Goal: Communication & Community: Answer question/provide support

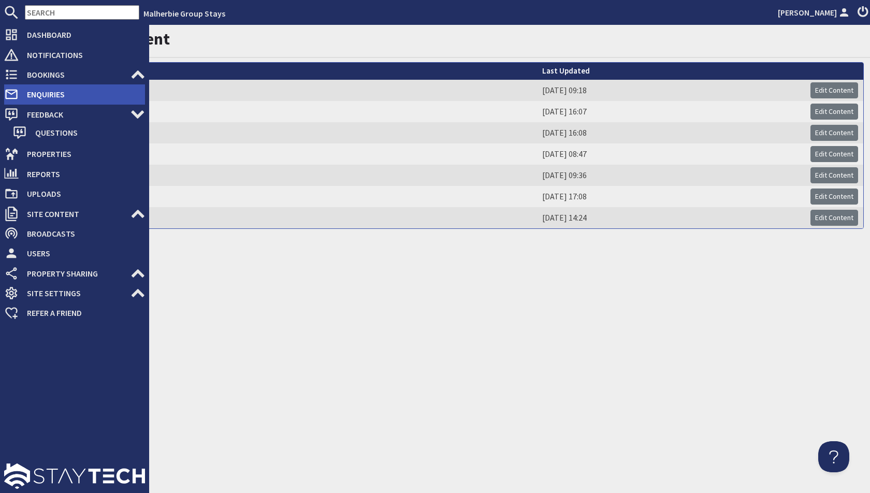
click at [76, 85] on li "Enquiries 0" at bounding box center [74, 94] width 141 height 20
click at [77, 92] on span "Enquiries" at bounding box center [82, 94] width 126 height 17
select select "read"
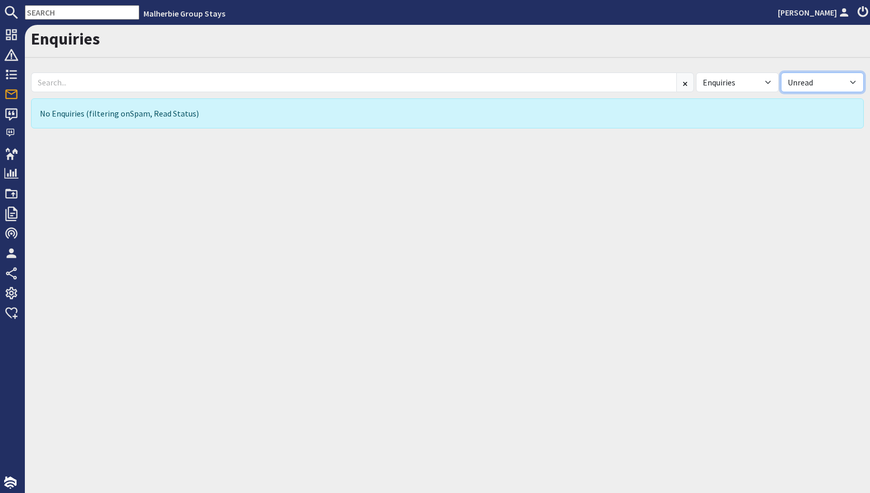
click at [832, 72] on select "All Read Unread" at bounding box center [822, 82] width 83 height 20
select select
click at [781, 72] on select "All Read Unread" at bounding box center [822, 82] width 83 height 20
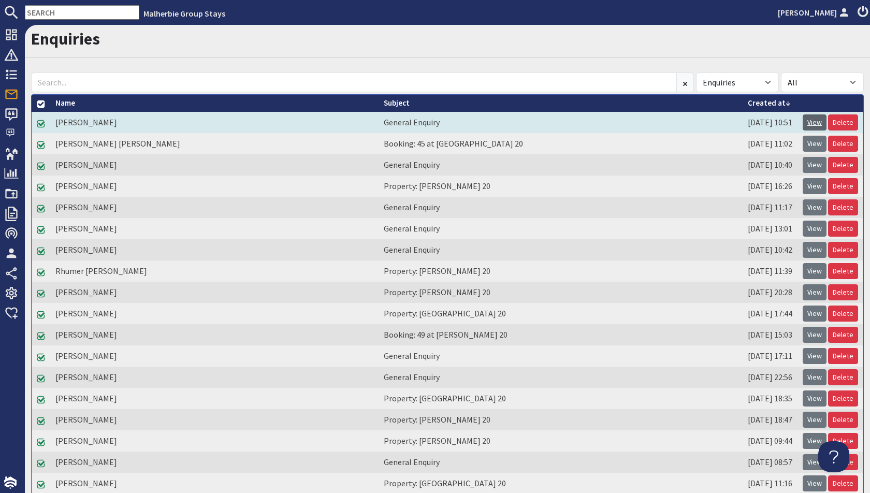
click at [817, 121] on link "View" at bounding box center [814, 122] width 24 height 16
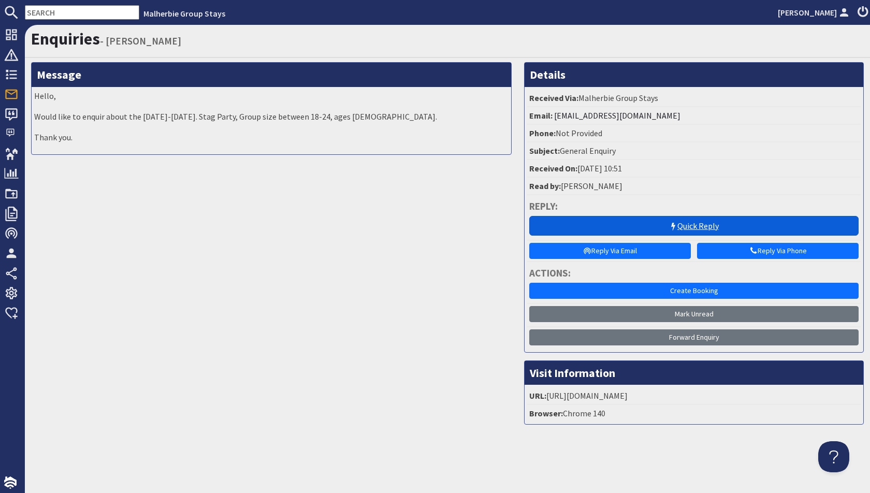
click at [695, 227] on link "Quick Reply" at bounding box center [693, 226] width 329 height 20
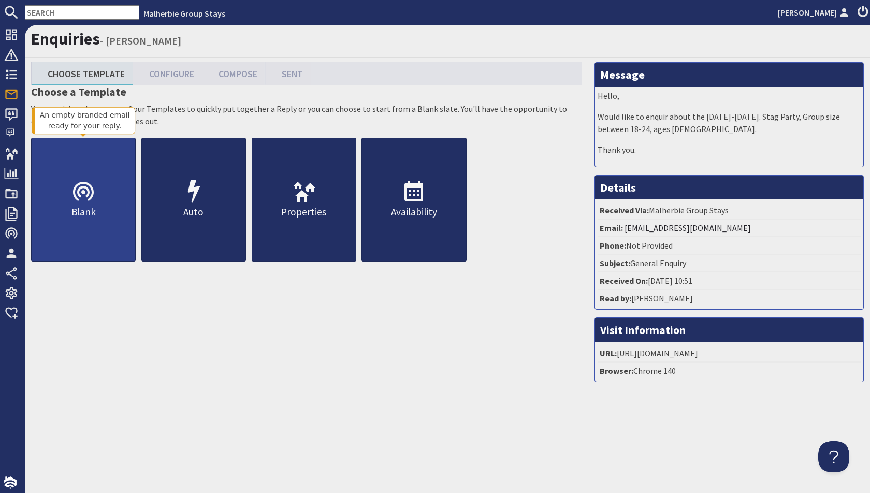
click at [103, 188] on link "Blank" at bounding box center [83, 200] width 105 height 124
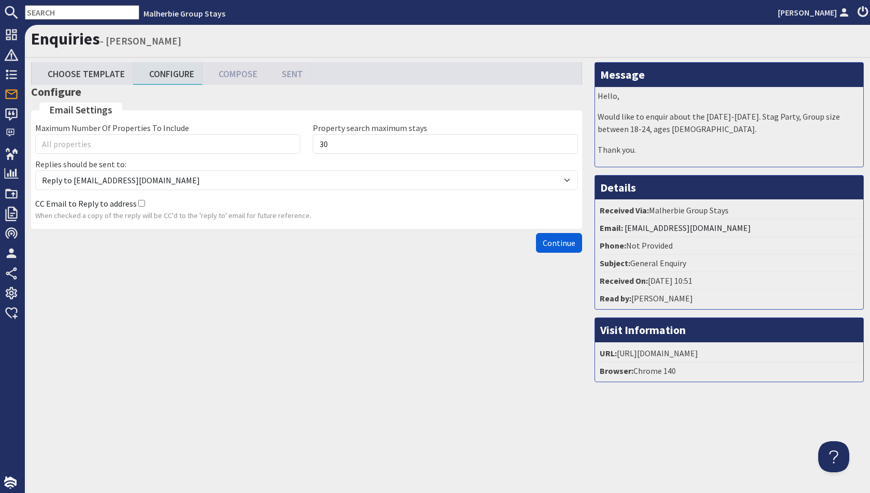
click at [551, 243] on span "Continue" at bounding box center [558, 243] width 33 height 10
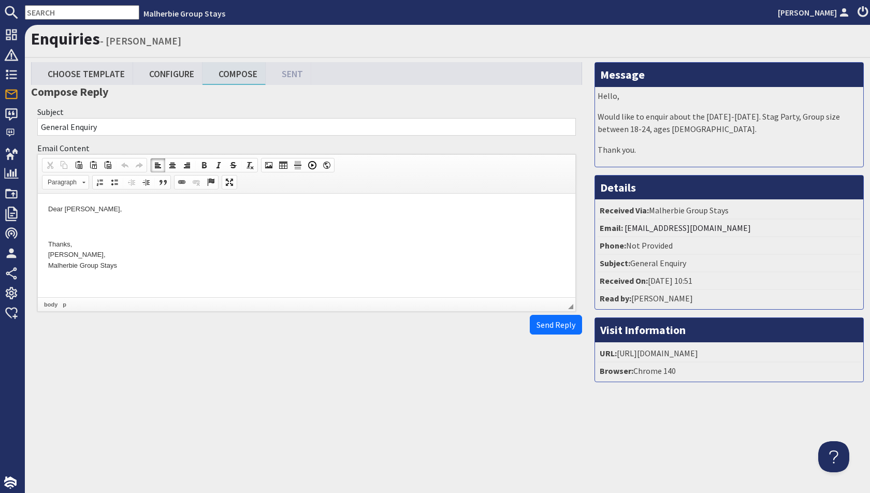
drag, startPoint x: 113, startPoint y: 208, endPoint x: 36, endPoint y: 204, distance: 76.7
click at [38, 204] on html "Dear [PERSON_NAME], Thanks, [PERSON_NAME], Malherbie Group Stays" at bounding box center [306, 238] width 537 height 88
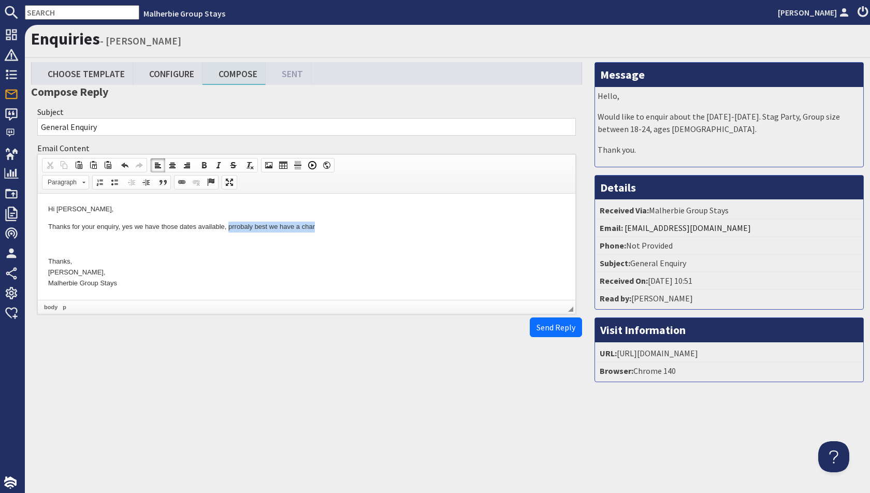
drag, startPoint x: 321, startPoint y: 230, endPoint x: 228, endPoint y: 226, distance: 93.3
click at [228, 226] on p "Thanks for your enquiry, yes we have those dates available, prrobaly best we ha…" at bounding box center [306, 227] width 517 height 11
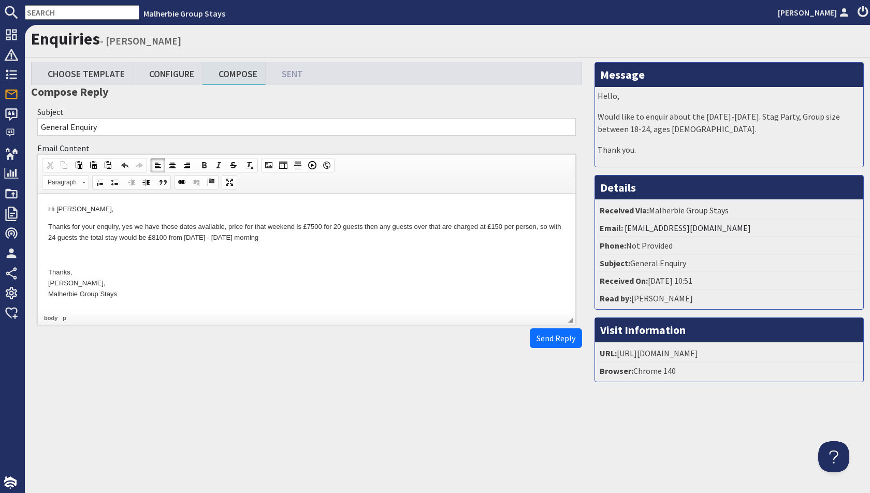
click at [185, 236] on p "Thanks for your enquiry, yes we have those dates available, price for that week…" at bounding box center [306, 233] width 517 height 22
click at [277, 237] on p "Thanks for your enquiry, yes we have those dates available, price for that week…" at bounding box center [306, 233] width 517 height 22
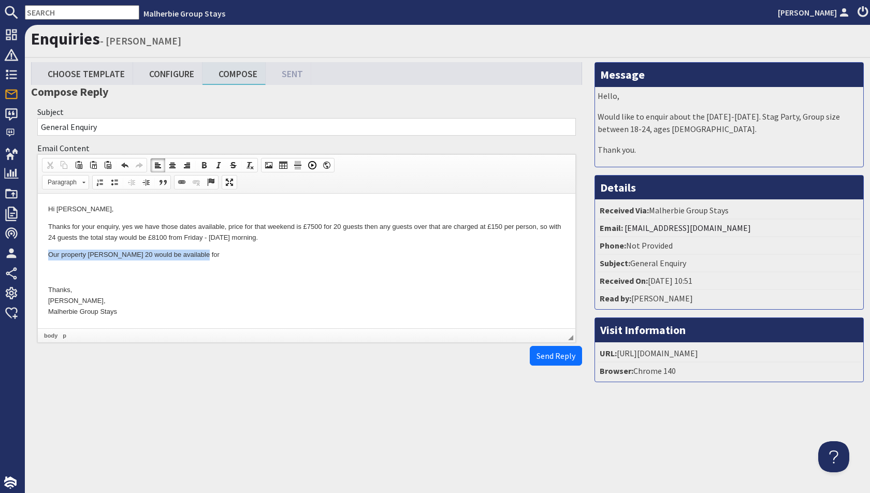
drag, startPoint x: 195, startPoint y: 260, endPoint x: 45, endPoint y: 253, distance: 149.8
click at [45, 253] on html "Hi [PERSON_NAME], Thanks for your enquiry, yes we have those dates available, p…" at bounding box center [306, 261] width 537 height 134
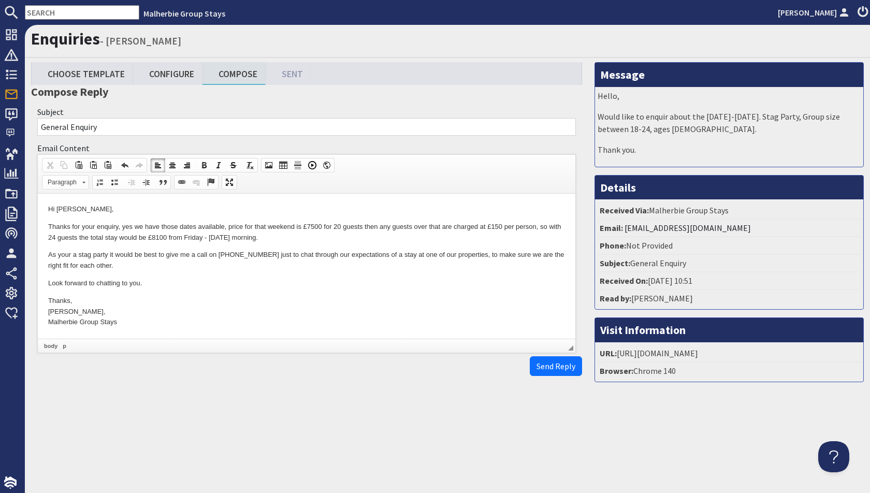
click at [204, 267] on p "As your a stag party it would be best to give me a call on [PHONE_NUMBER] just …" at bounding box center [306, 260] width 517 height 22
click at [150, 281] on p "Look forward to chatting to you." at bounding box center [306, 283] width 517 height 11
click at [547, 367] on span "Send Reply" at bounding box center [555, 366] width 39 height 10
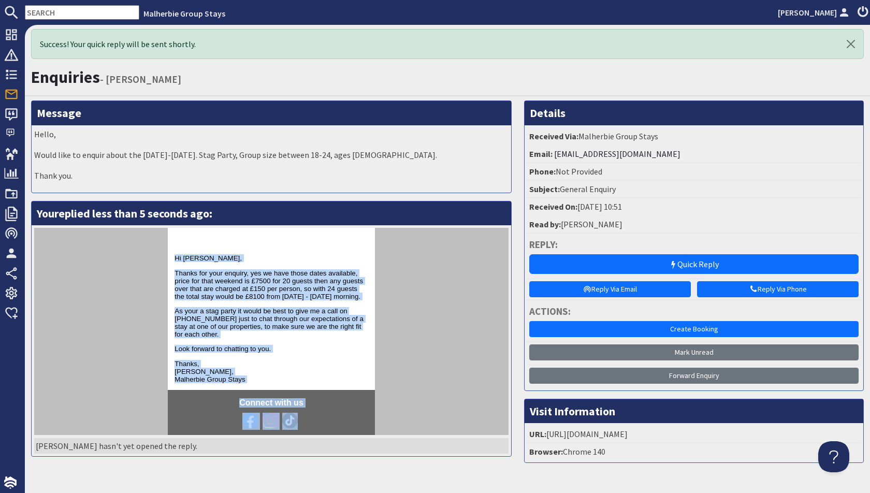
scroll to position [95, 0]
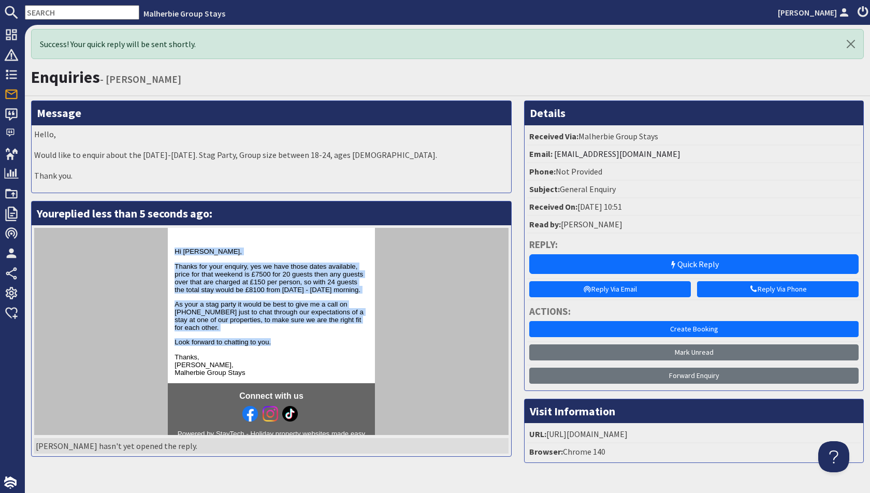
drag, startPoint x: 173, startPoint y: 346, endPoint x: 292, endPoint y: 347, distance: 119.0
click at [292, 347] on td "Hi [PERSON_NAME], Thanks for your enquiry, yes we have those dates available, p…" at bounding box center [271, 312] width 207 height 142
copy td "Hi [PERSON_NAME], Thanks for your enquiry, yes we have those dates available, p…"
